Goal: Task Accomplishment & Management: Use online tool/utility

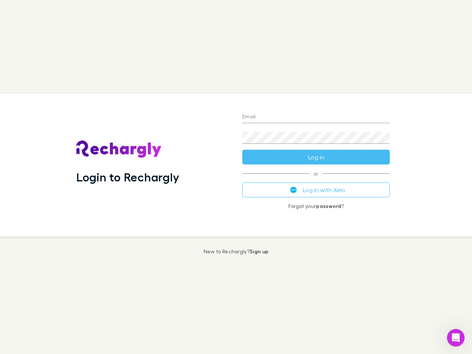
click at [236, 177] on div "Login to Rechargly" at bounding box center [153, 165] width 166 height 143
click at [316, 117] on input "Email" at bounding box center [316, 117] width 148 height 12
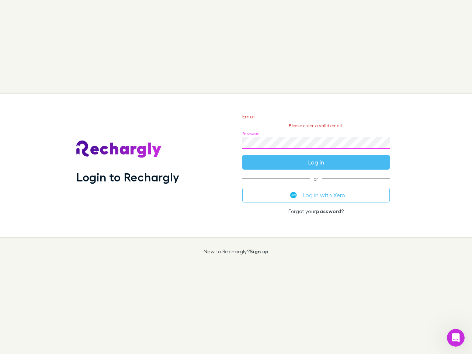
click at [316, 157] on form "Email Please enter a valid email. Password Log in" at bounding box center [316, 137] width 148 height 64
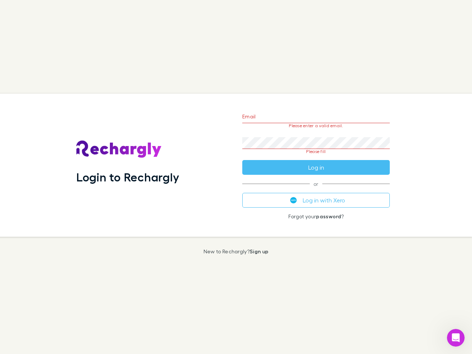
click at [316, 190] on div "Email Please enter a valid email. Password Please fill Log in or Log in with Xe…" at bounding box center [315, 165] width 159 height 143
click at [456, 338] on icon "Open Intercom Messenger" at bounding box center [456, 338] width 12 height 12
